Goal: Register for event/course

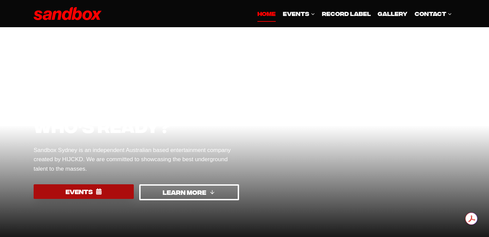
click at [91, 191] on span "EVENTS" at bounding box center [79, 191] width 27 height 10
click at [106, 196] on link "EVENTS" at bounding box center [84, 191] width 100 height 15
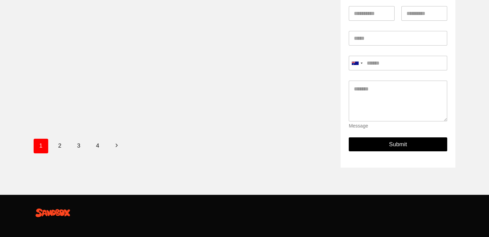
scroll to position [345, 0]
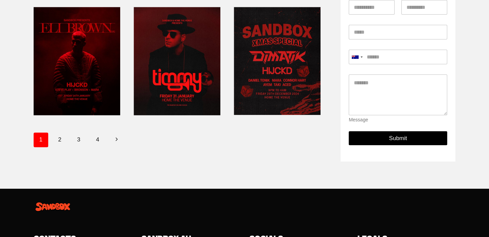
click at [260, 88] on link at bounding box center [277, 61] width 87 height 114
click at [155, 58] on link at bounding box center [177, 61] width 87 height 114
click at [86, 80] on link at bounding box center [77, 61] width 87 height 114
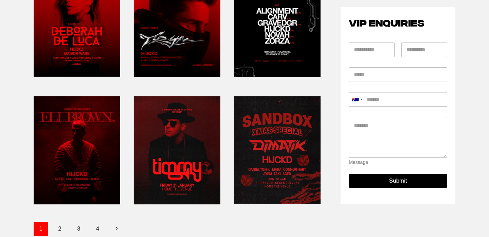
scroll to position [244, 0]
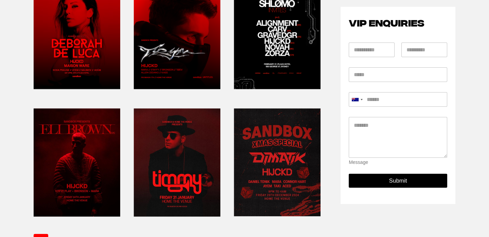
click at [276, 33] on link at bounding box center [277, 35] width 87 height 114
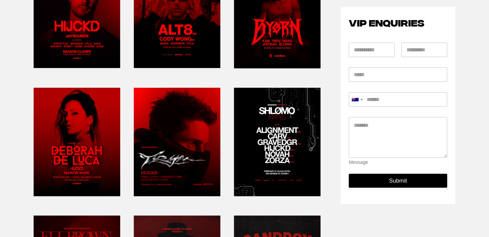
scroll to position [99, 0]
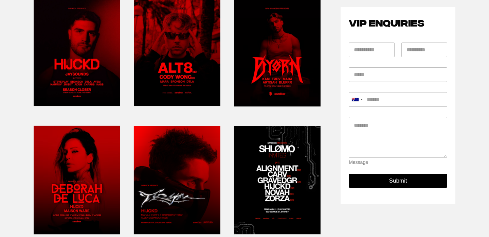
click at [185, 50] on link at bounding box center [177, 52] width 87 height 114
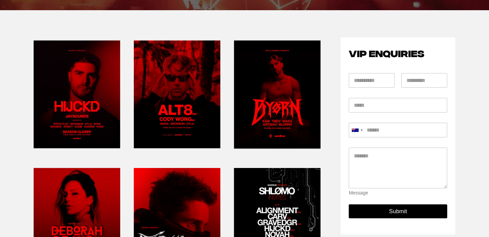
scroll to position [0, 0]
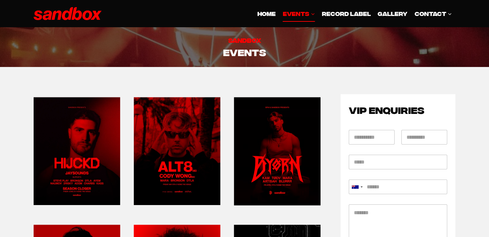
click at [81, 145] on link at bounding box center [77, 151] width 87 height 114
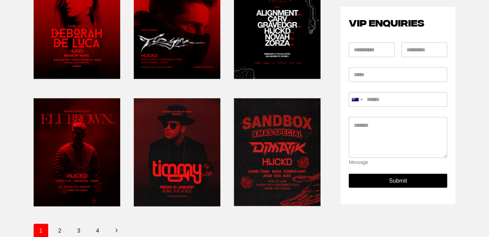
scroll to position [254, 0]
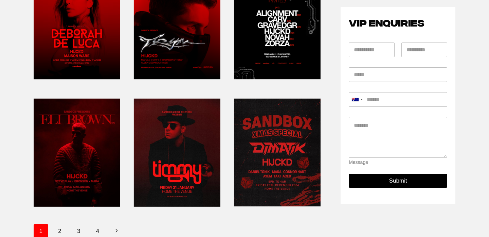
click at [173, 167] on link at bounding box center [177, 152] width 87 height 114
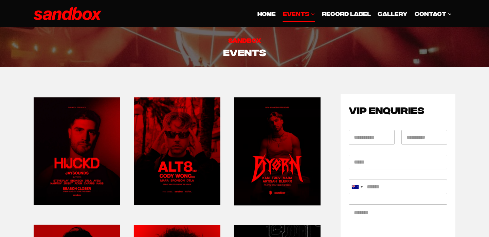
scroll to position [16, 0]
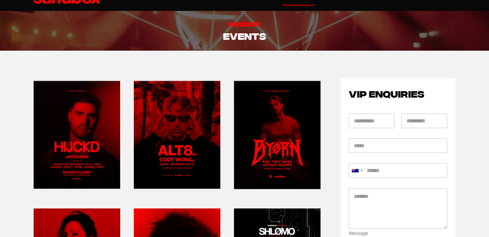
click at [189, 109] on link at bounding box center [177, 135] width 87 height 114
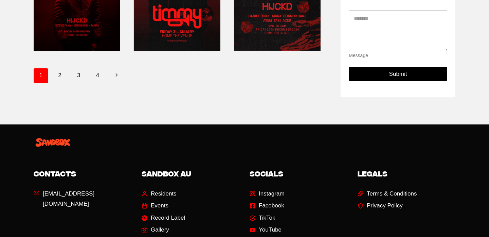
scroll to position [407, 0]
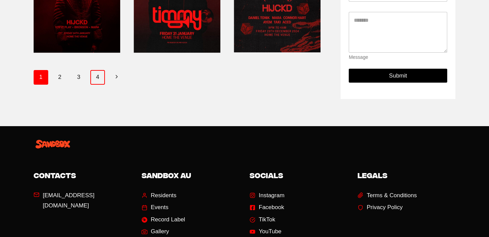
click at [98, 78] on link "4" at bounding box center [97, 77] width 15 height 14
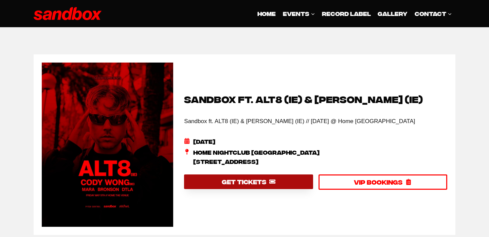
click at [253, 184] on span "GET TICKETS" at bounding box center [244, 181] width 44 height 10
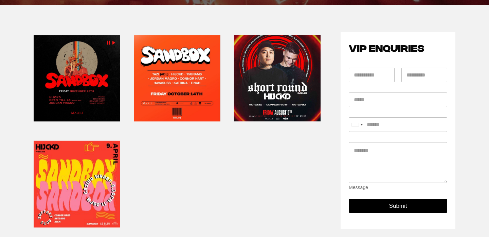
scroll to position [79, 0]
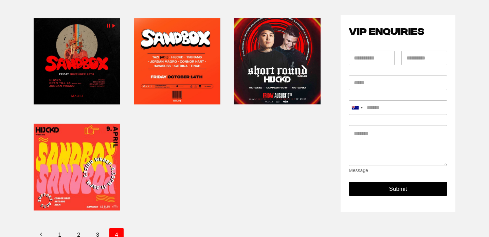
click at [71, 165] on link at bounding box center [77, 167] width 87 height 92
click at [51, 69] on link at bounding box center [77, 61] width 87 height 92
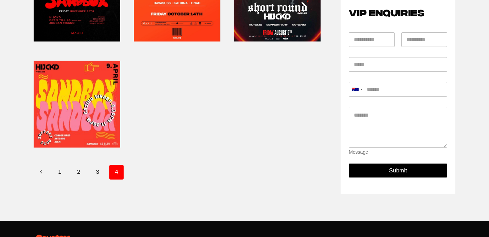
scroll to position [150, 0]
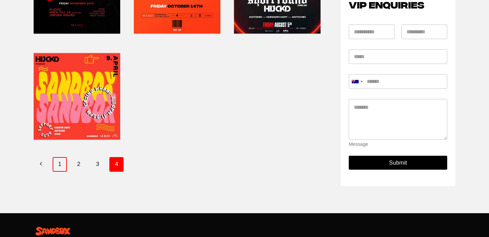
click at [58, 160] on link "1" at bounding box center [60, 164] width 15 height 14
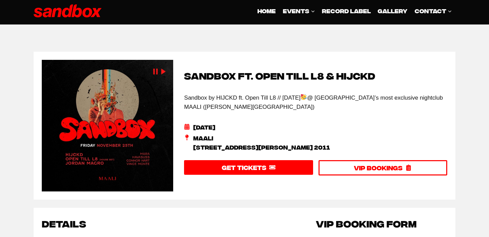
scroll to position [4, 0]
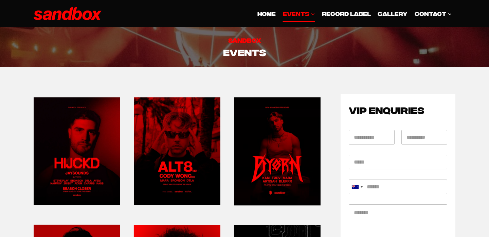
click at [94, 142] on link at bounding box center [77, 151] width 87 height 114
click at [181, 160] on link at bounding box center [177, 151] width 87 height 114
click at [60, 136] on link at bounding box center [77, 151] width 87 height 114
click at [393, 10] on link "GALLERY" at bounding box center [392, 13] width 37 height 16
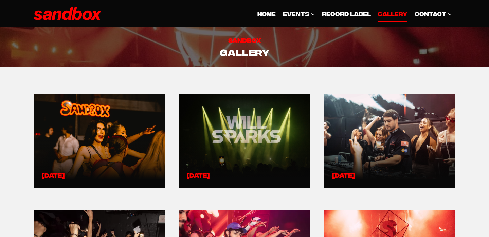
click at [112, 122] on link at bounding box center [99, 140] width 115 height 77
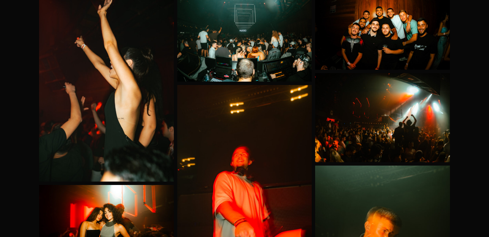
scroll to position [77, 0]
